Goal: Find specific page/section: Find specific page/section

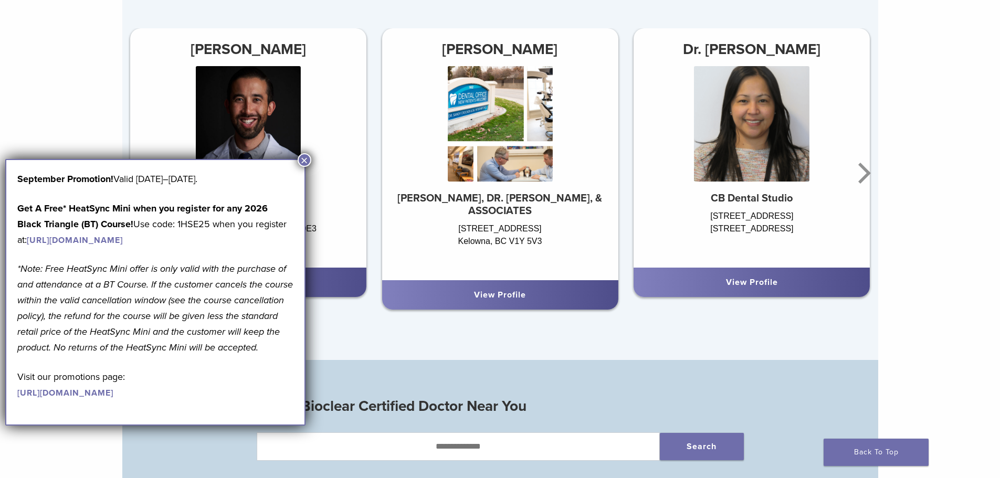
scroll to position [682, 0]
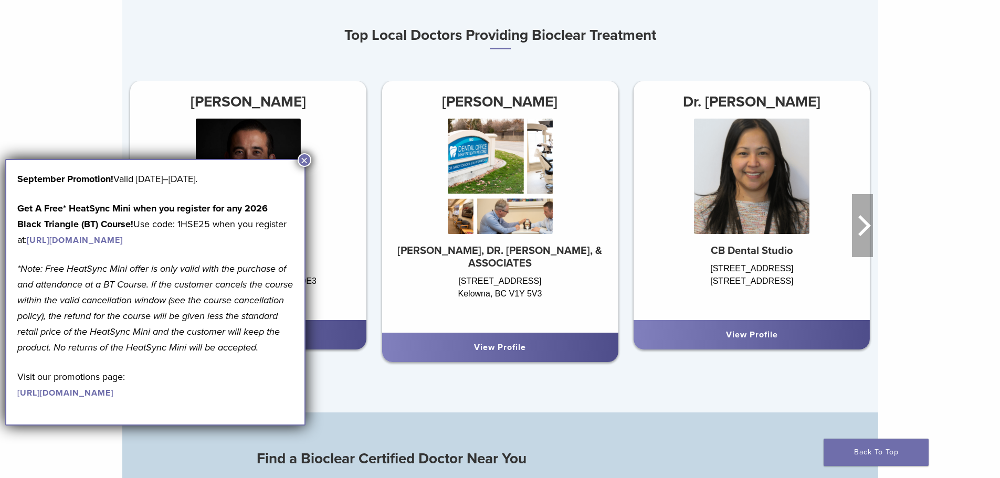
click at [864, 228] on icon "Next" at bounding box center [862, 225] width 21 height 63
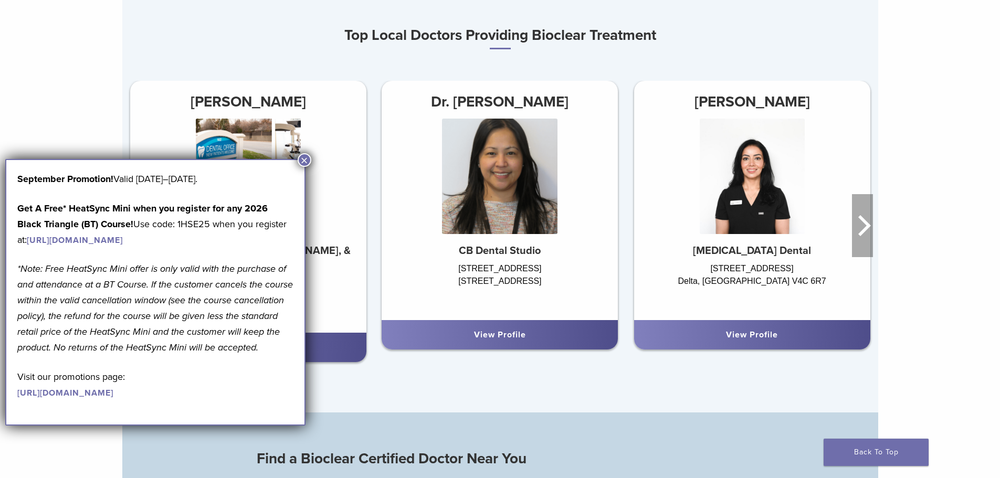
click at [864, 228] on icon "Next" at bounding box center [862, 225] width 21 height 63
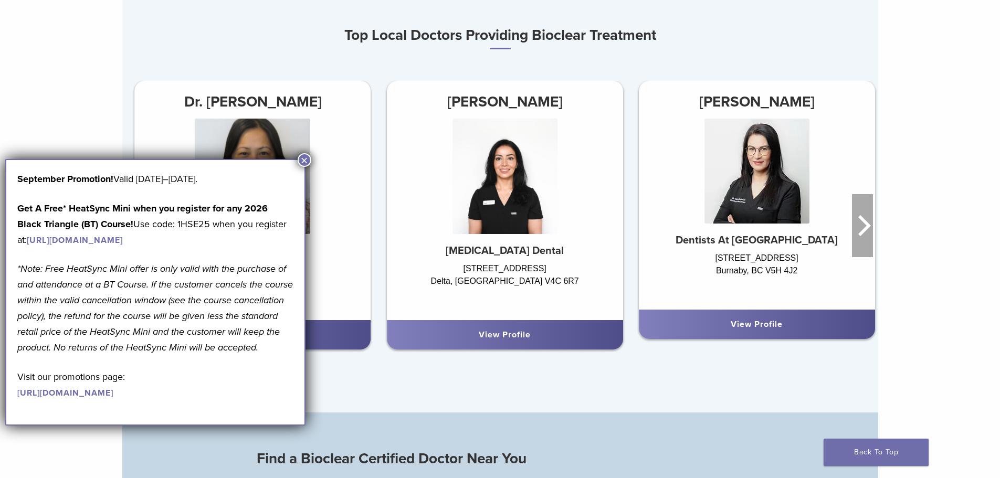
click at [864, 228] on icon "Next" at bounding box center [862, 225] width 21 height 63
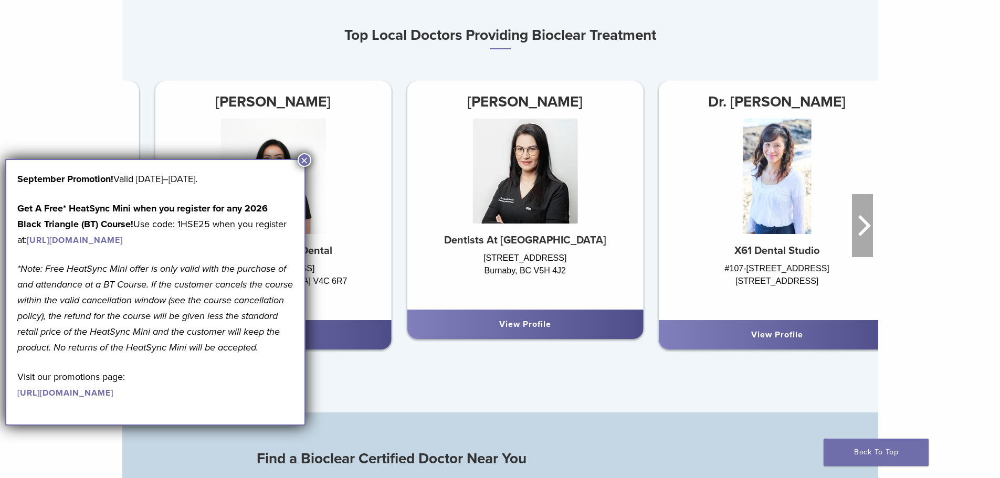
click at [864, 228] on icon "Next" at bounding box center [862, 225] width 21 height 63
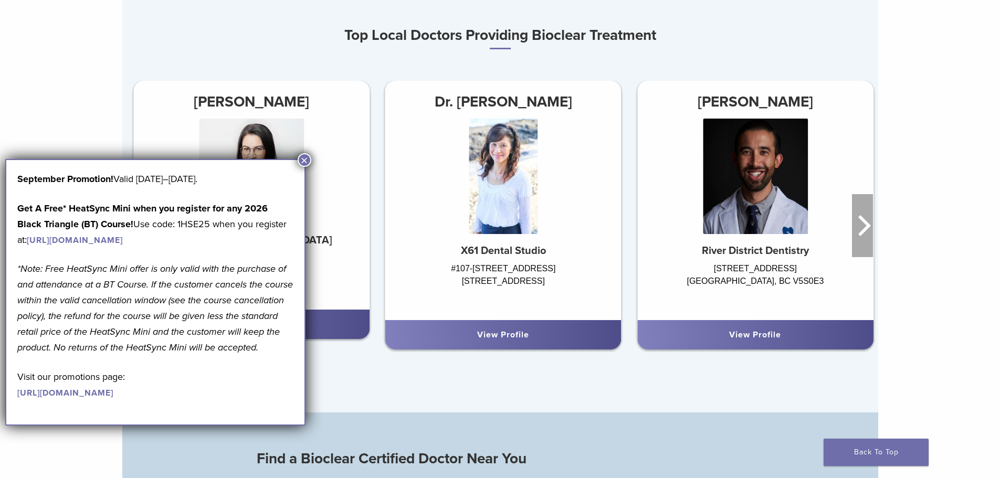
click at [864, 228] on icon "Next" at bounding box center [862, 225] width 21 height 63
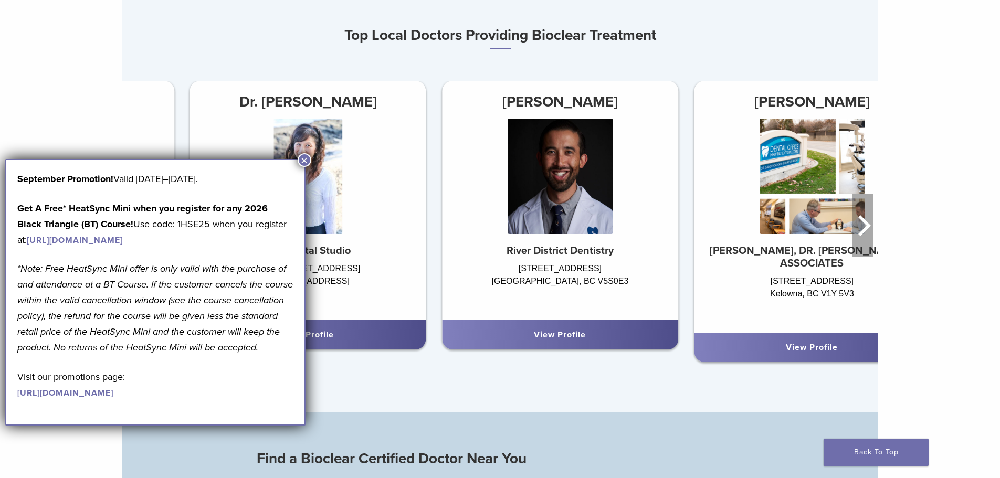
click at [864, 228] on icon "Next" at bounding box center [862, 225] width 21 height 63
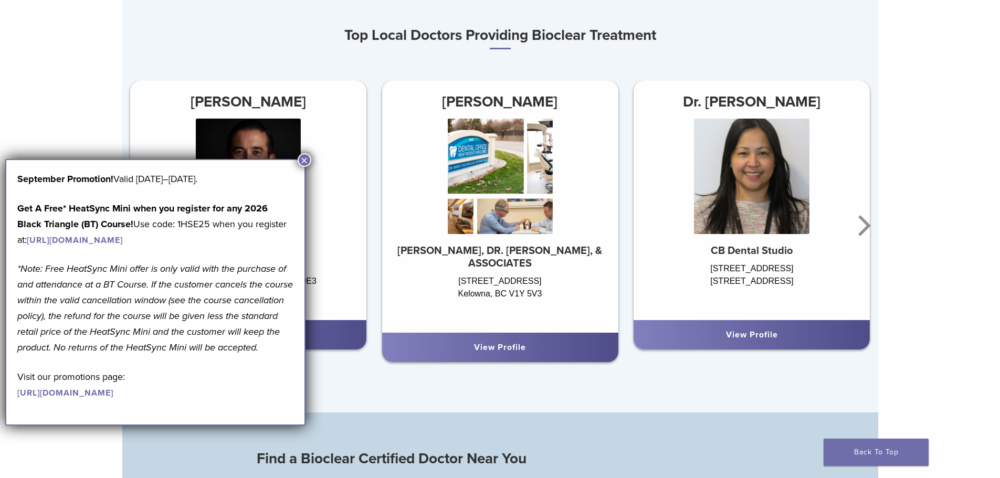
click at [303, 157] on button "×" at bounding box center [305, 160] width 14 height 14
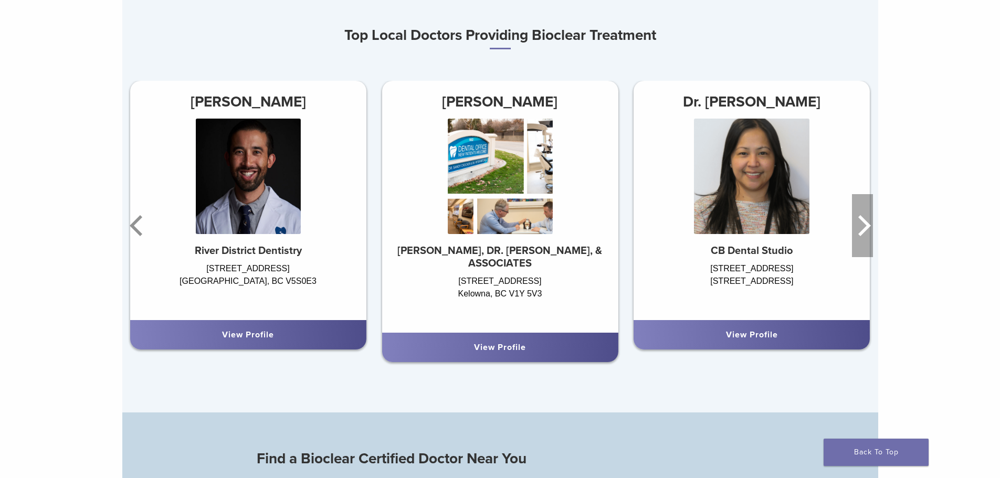
click at [854, 228] on icon "Next" at bounding box center [862, 225] width 21 height 63
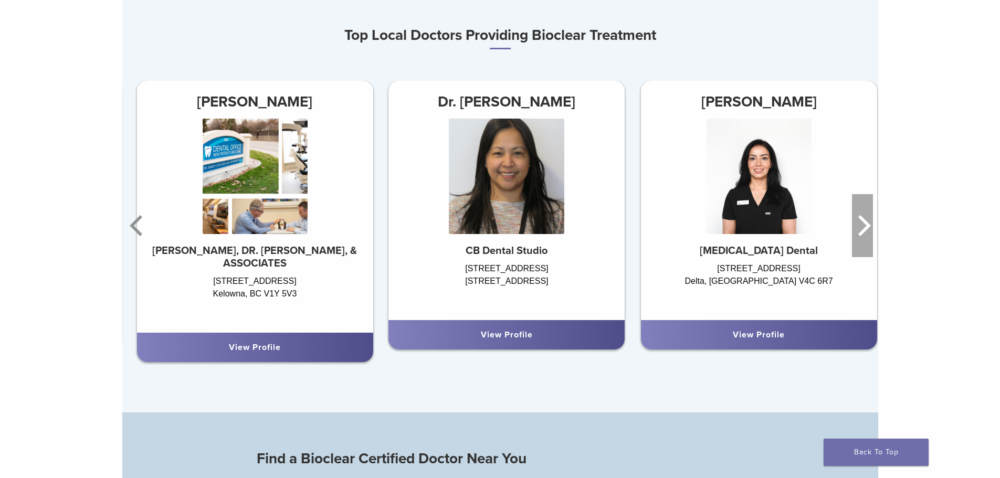
click at [854, 228] on icon "Next" at bounding box center [862, 225] width 21 height 63
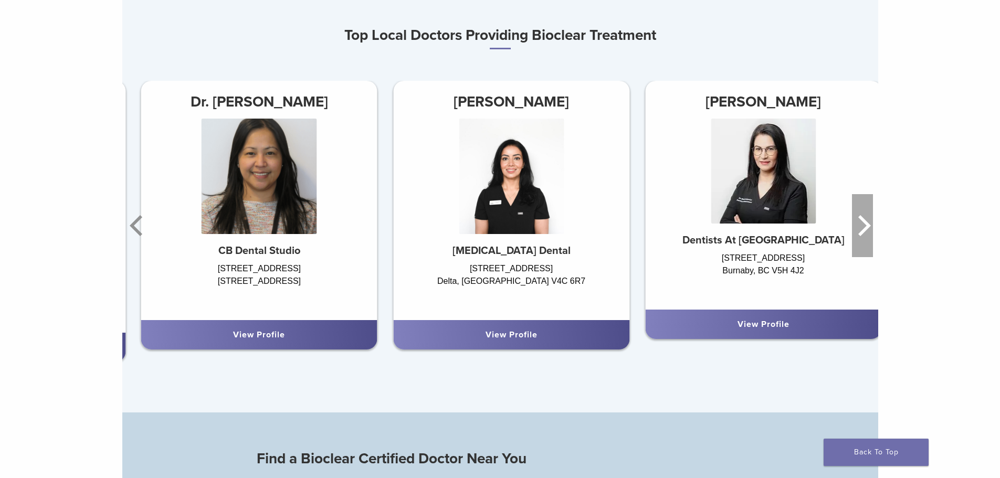
click at [854, 228] on icon "Next" at bounding box center [862, 225] width 21 height 63
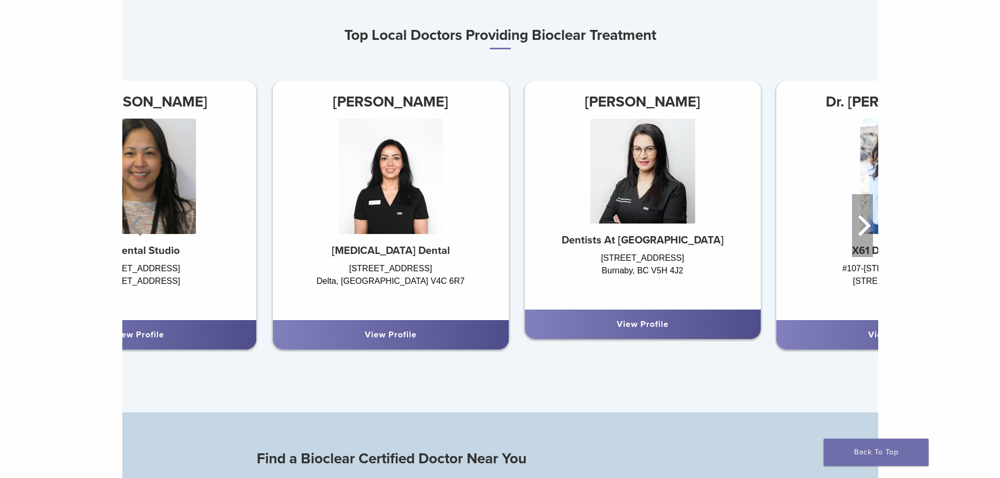
click at [854, 228] on icon "Next" at bounding box center [862, 225] width 21 height 63
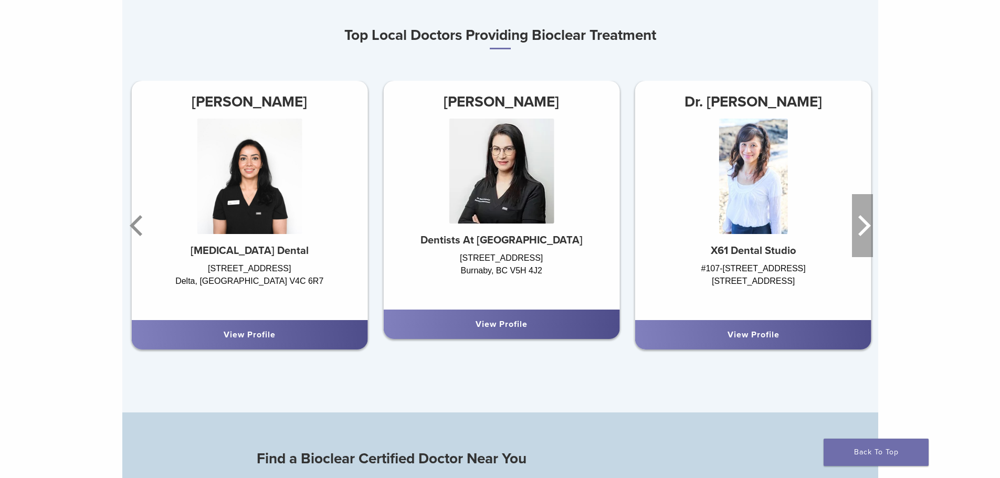
click at [854, 228] on icon "Next" at bounding box center [862, 225] width 21 height 63
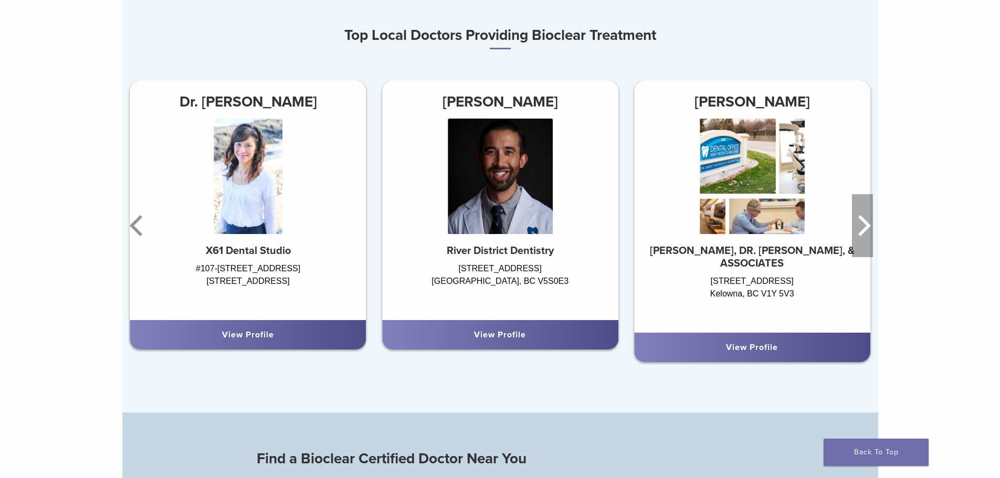
click at [854, 228] on icon "Next" at bounding box center [862, 225] width 21 height 63
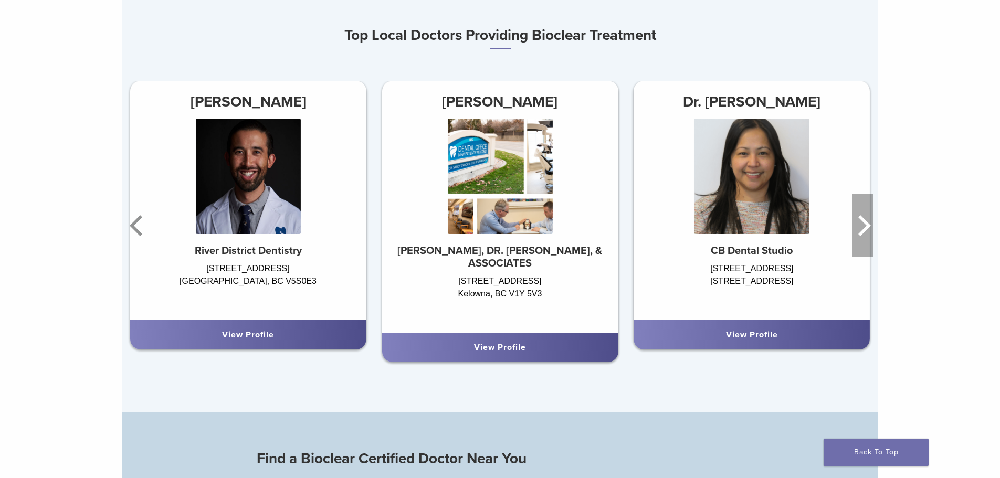
click at [853, 229] on icon "Next" at bounding box center [862, 225] width 21 height 63
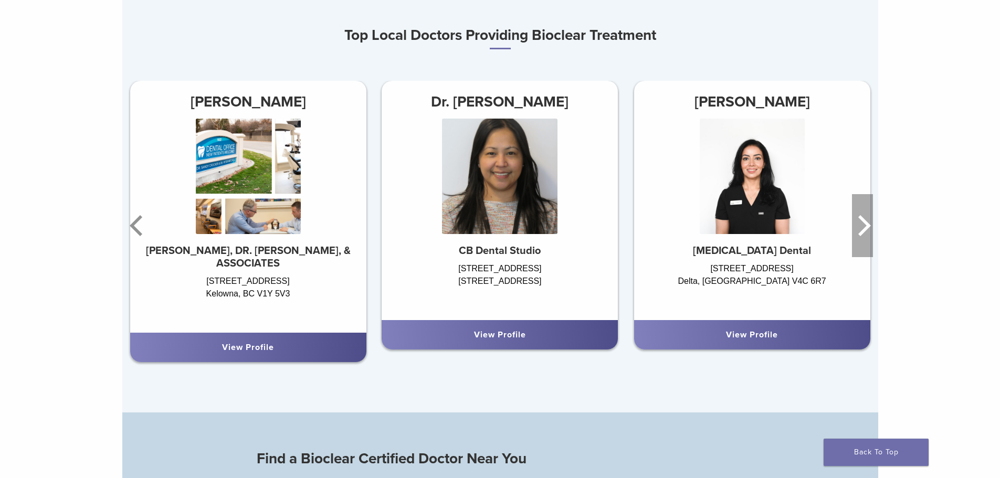
click at [853, 229] on icon "Next" at bounding box center [862, 225] width 21 height 63
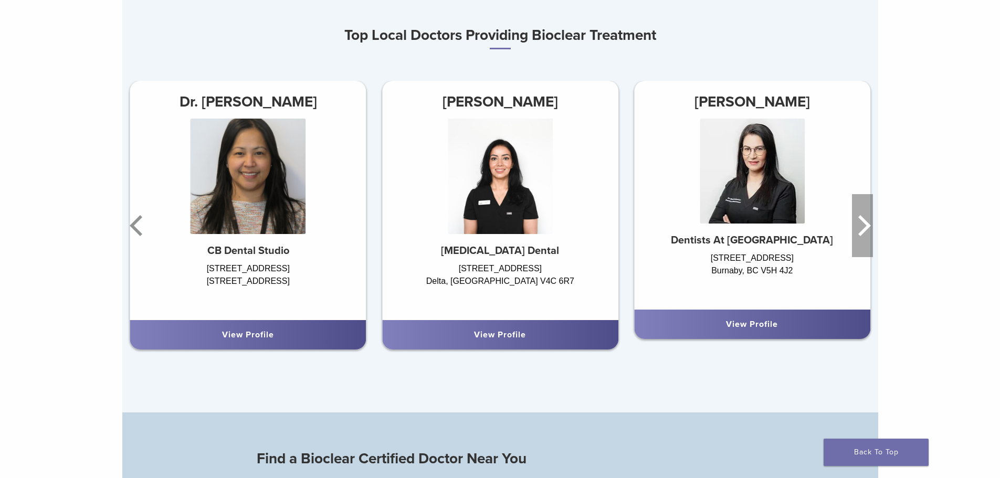
click at [853, 229] on icon "Next" at bounding box center [862, 225] width 21 height 63
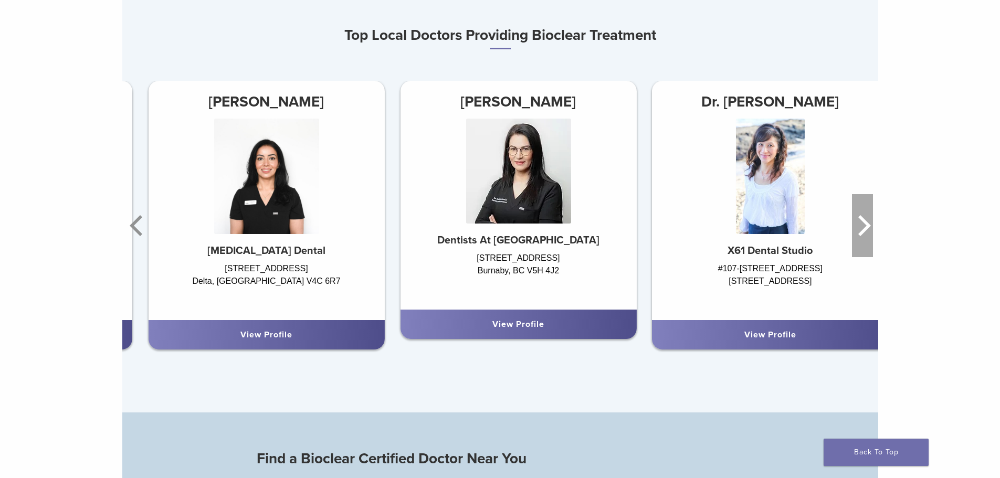
click at [853, 229] on icon "Next" at bounding box center [862, 225] width 21 height 63
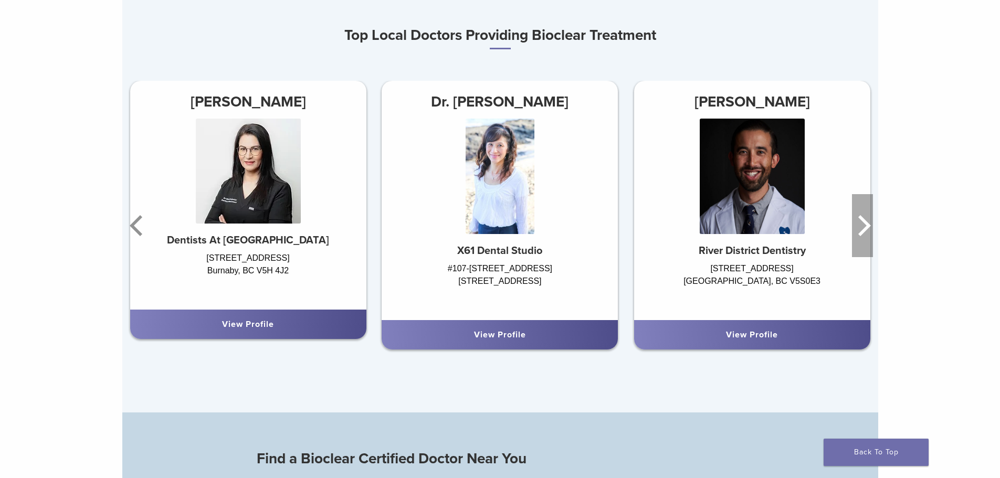
click at [853, 229] on icon "Next" at bounding box center [862, 225] width 21 height 63
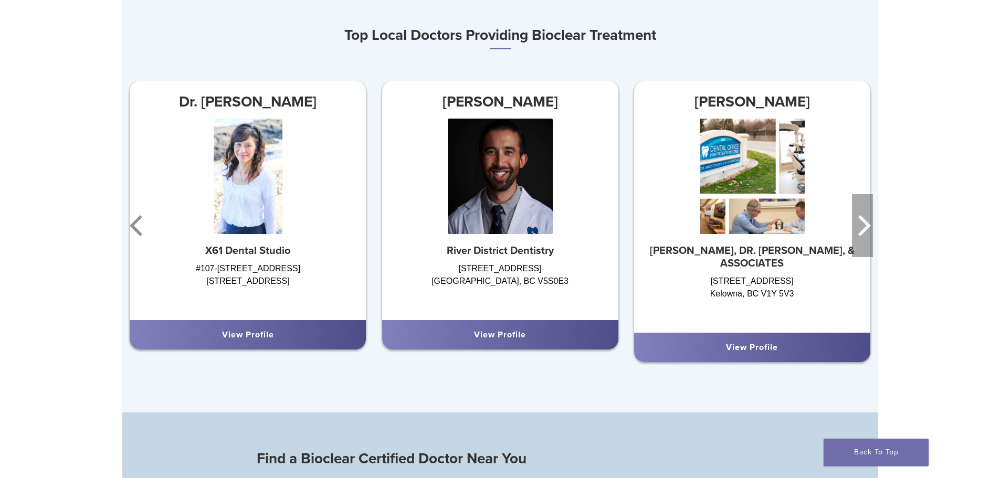
click at [853, 229] on icon "Next" at bounding box center [862, 225] width 21 height 63
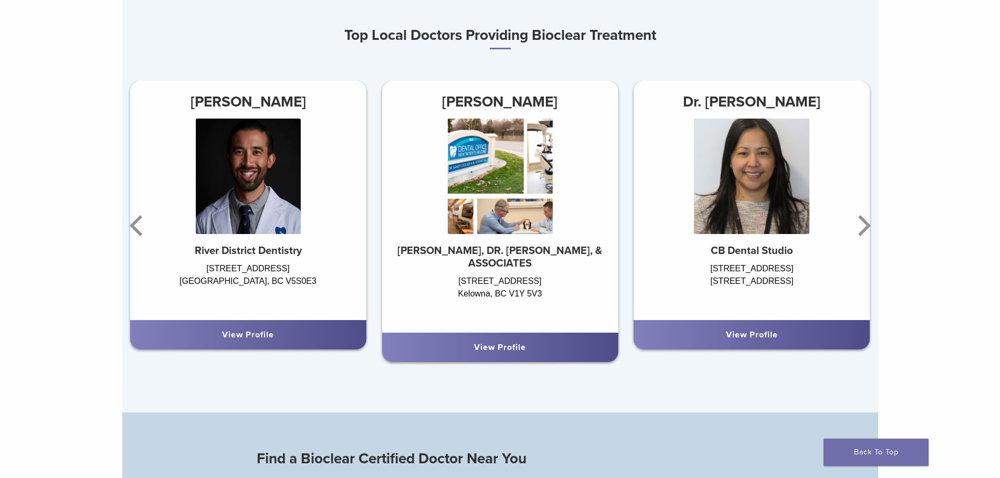
click at [479, 353] on link "View Profile" at bounding box center [500, 347] width 52 height 10
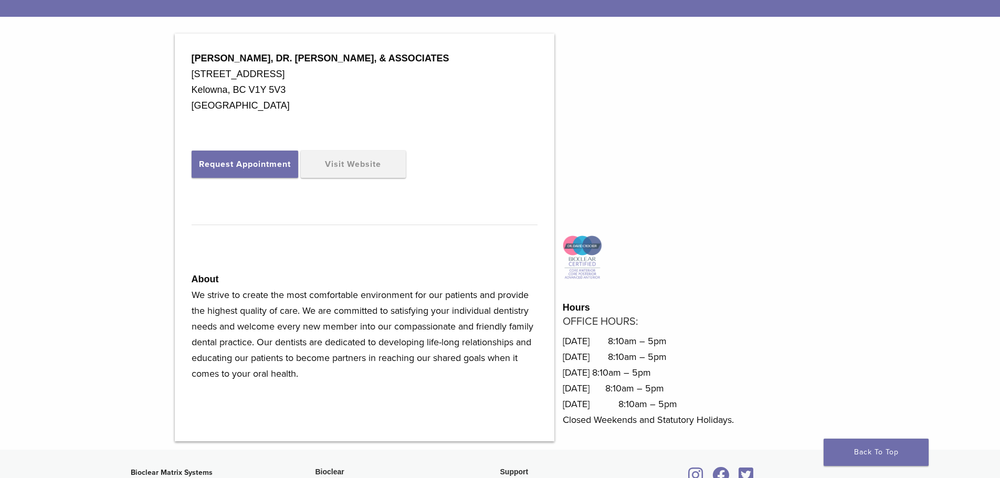
scroll to position [367, 0]
